Goal: Navigation & Orientation: Find specific page/section

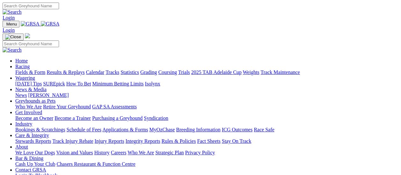
click at [27, 70] on link "Fields & Form" at bounding box center [30, 72] width 30 height 5
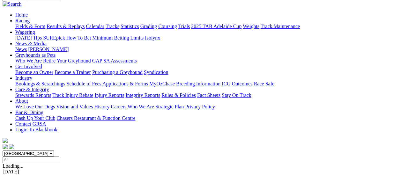
scroll to position [64, 0]
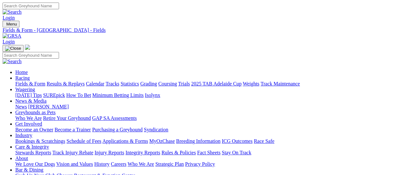
click at [18, 81] on link "Fields & Form" at bounding box center [30, 83] width 30 height 5
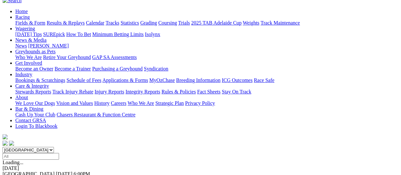
scroll to position [64, 0]
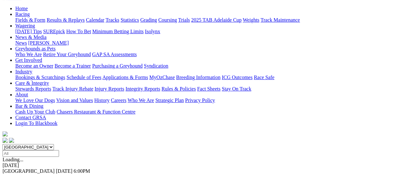
click at [14, 174] on link "F" at bounding box center [12, 176] width 3 height 5
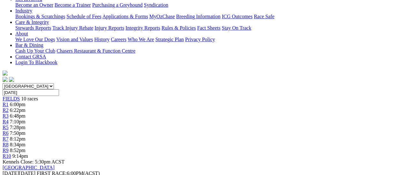
scroll to position [128, 0]
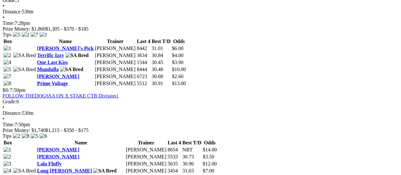
scroll to position [670, 0]
